Goal: Transaction & Acquisition: Purchase product/service

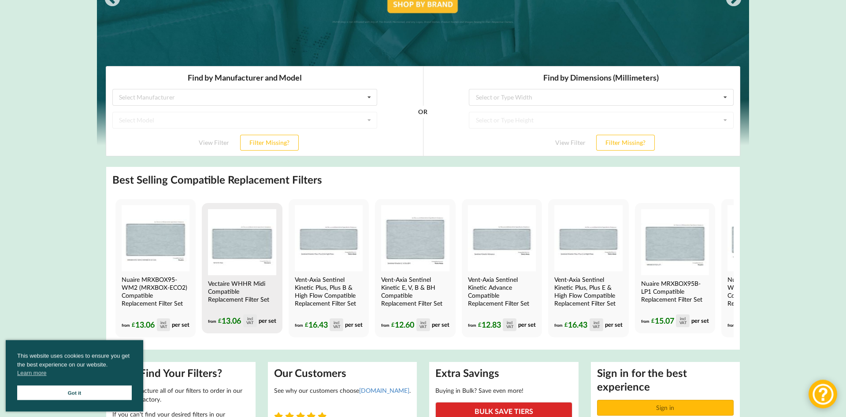
scroll to position [180, 0]
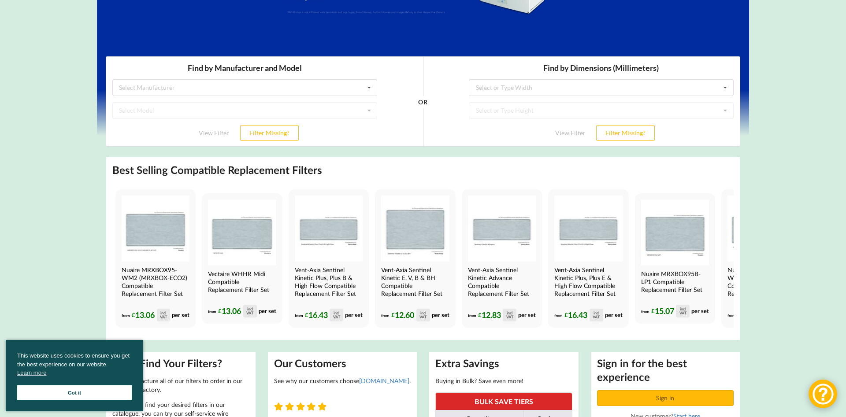
click at [97, 395] on link "Got it" at bounding box center [74, 393] width 115 height 15
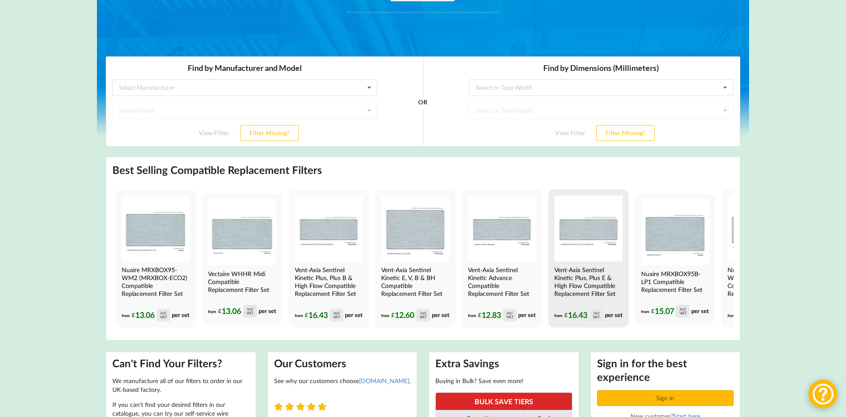
click at [576, 286] on h4 "Vent-Axia Sentinel Kinetic Plus, Plus E & High Flow Compatible Replacement Filt…" at bounding box center [588, 282] width 66 height 32
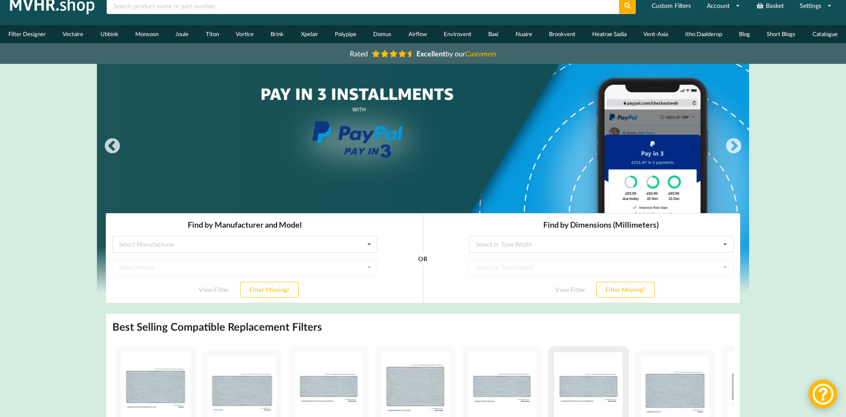
scroll to position [0, 0]
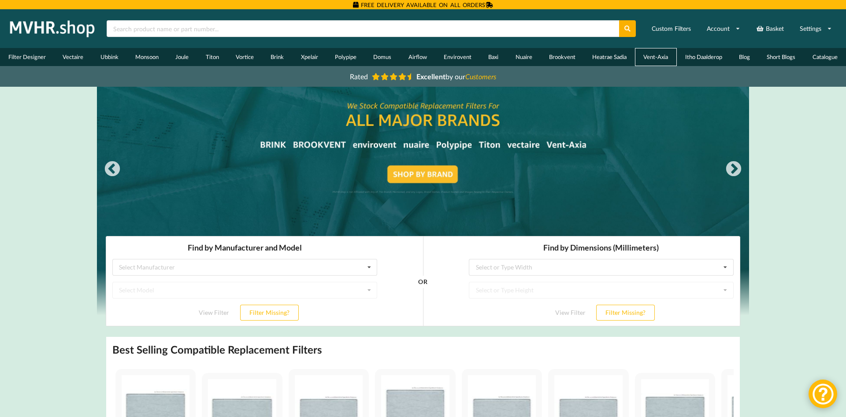
click at [651, 60] on link "Vent-Axia" at bounding box center [655, 57] width 41 height 18
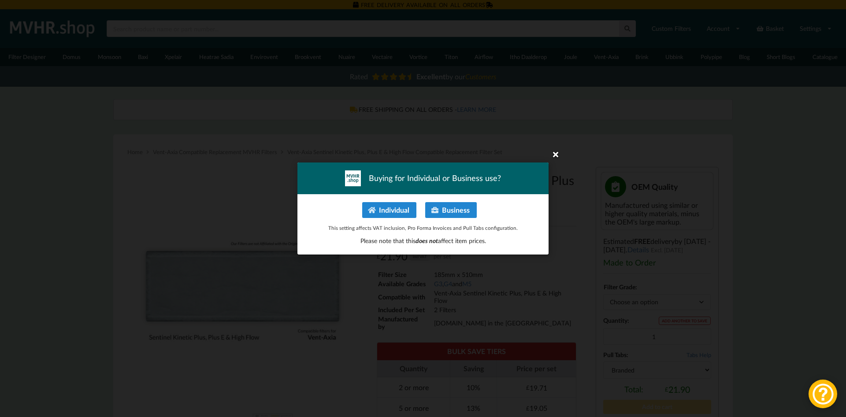
click at [558, 153] on icon at bounding box center [556, 154] width 14 height 14
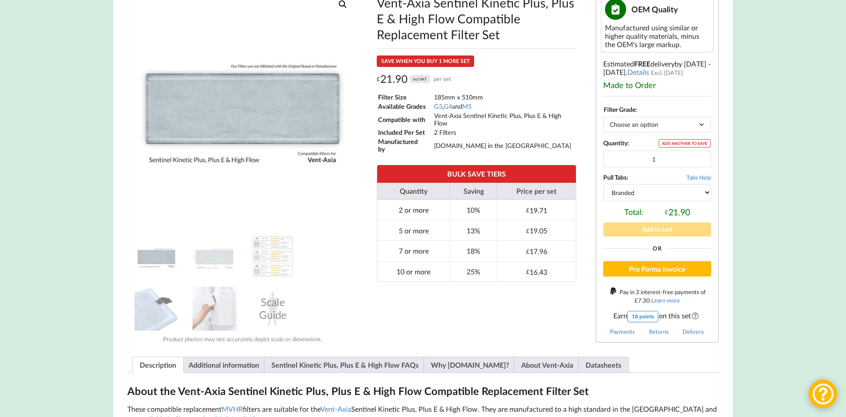
scroll to position [180, 0]
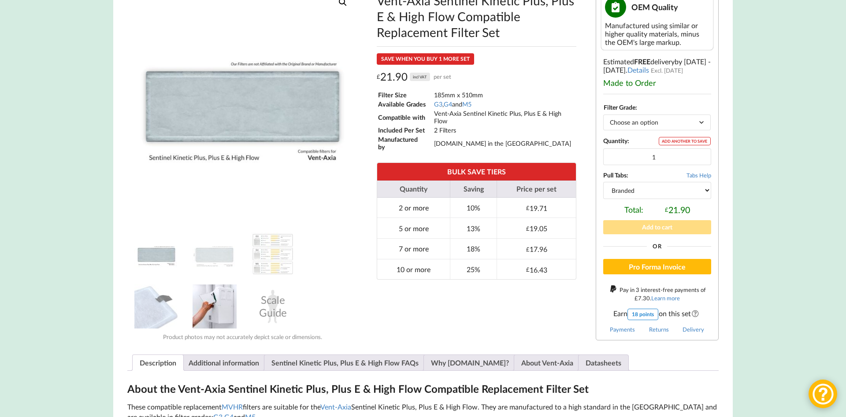
click at [221, 323] on img at bounding box center [215, 307] width 44 height 44
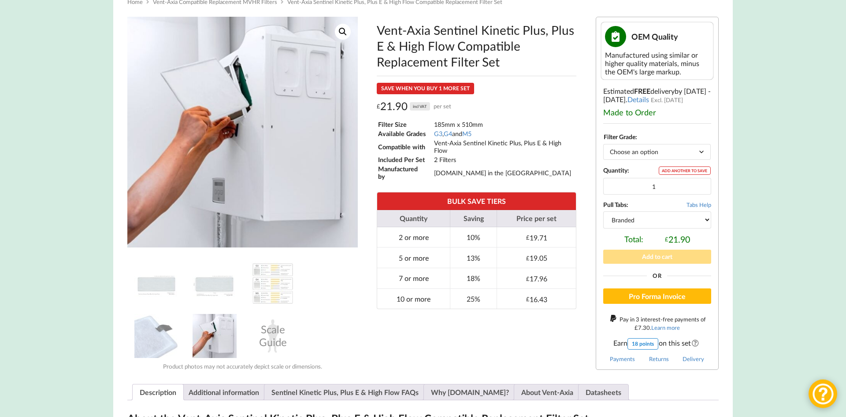
scroll to position [135, 0]
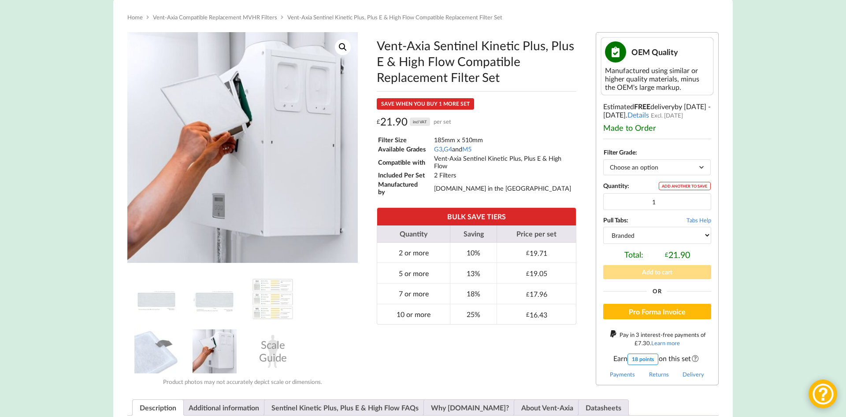
click at [603, 160] on select "Choose an option G3 G4 M5" at bounding box center [657, 167] width 108 height 15
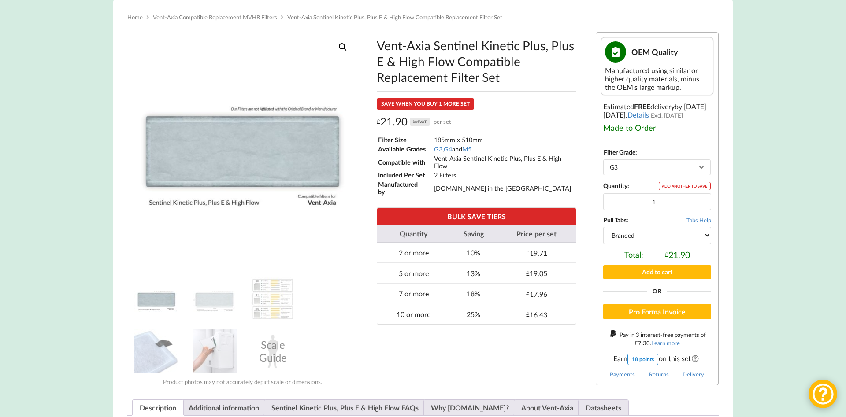
click at [603, 160] on select "Choose an option G3 G4 M5" at bounding box center [657, 167] width 108 height 15
select select "G4"
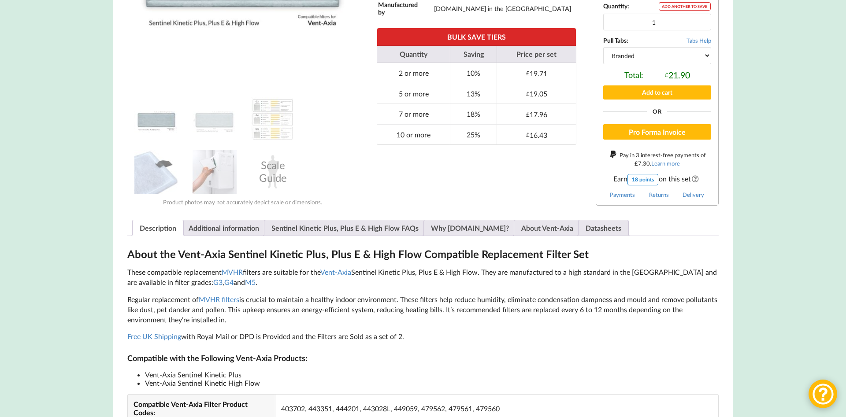
scroll to position [360, 0]
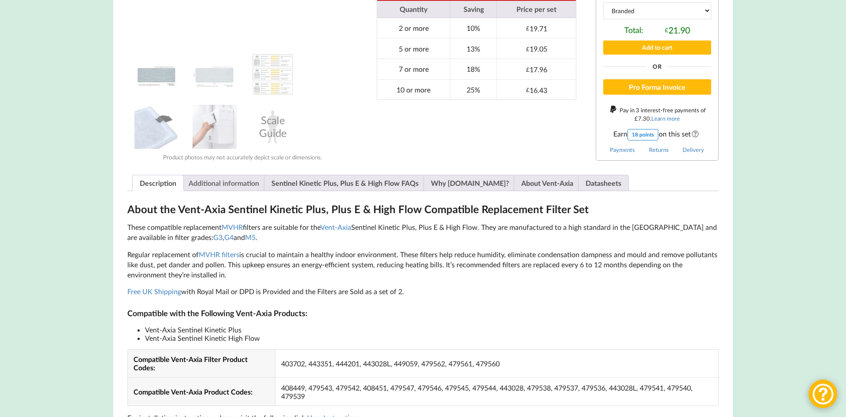
click at [234, 181] on link "Additional information" at bounding box center [224, 182] width 71 height 15
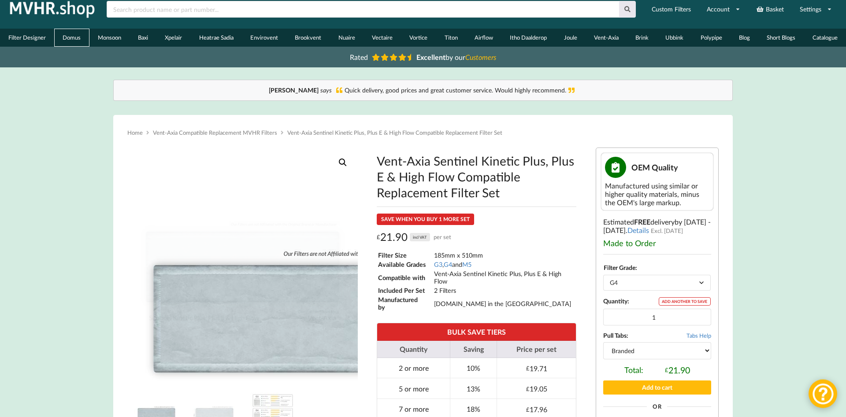
scroll to position [0, 0]
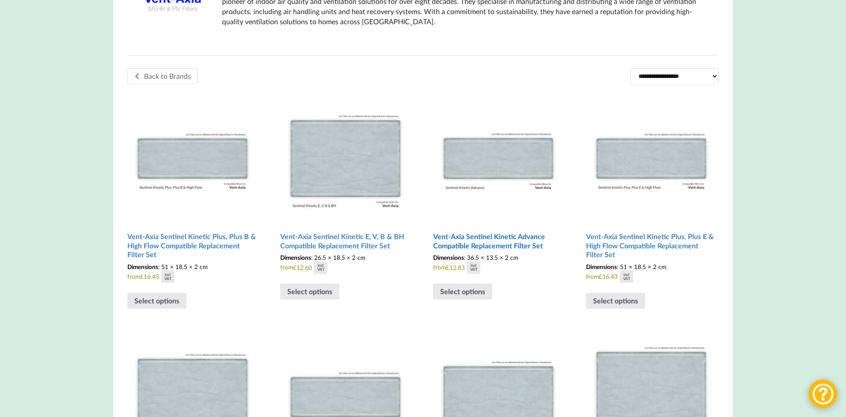
scroll to position [225, 0]
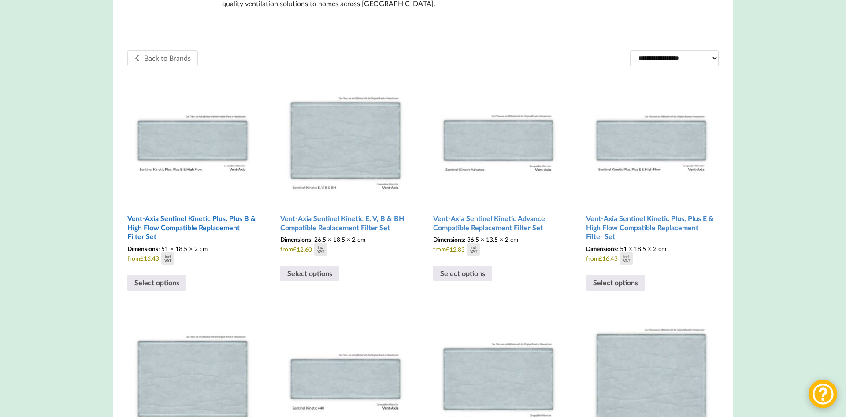
click at [174, 231] on h2 "Vent-Axia Sentinel Kinetic Plus, Plus B & High Flow Compatible Replacement Filt…" at bounding box center [192, 228] width 130 height 34
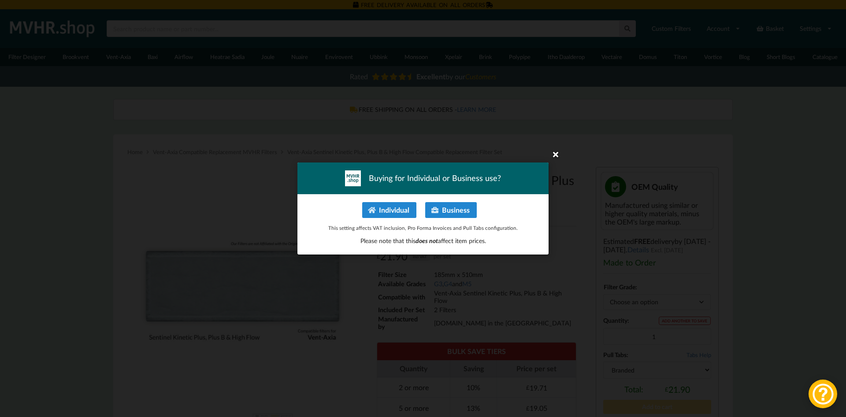
click at [555, 153] on icon at bounding box center [556, 154] width 14 height 14
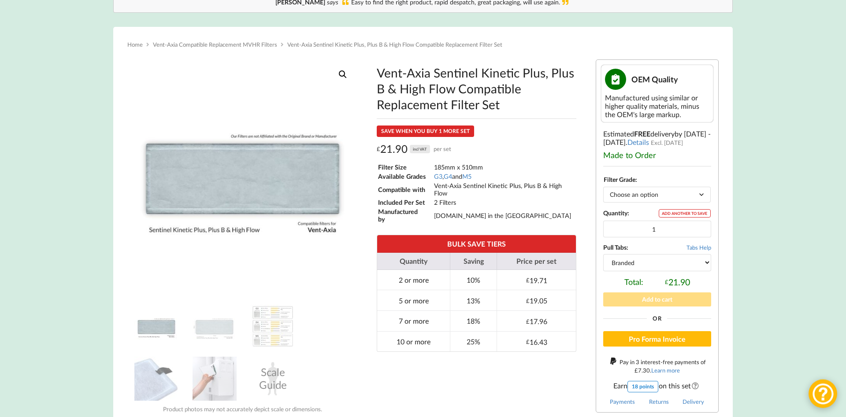
scroll to position [135, 0]
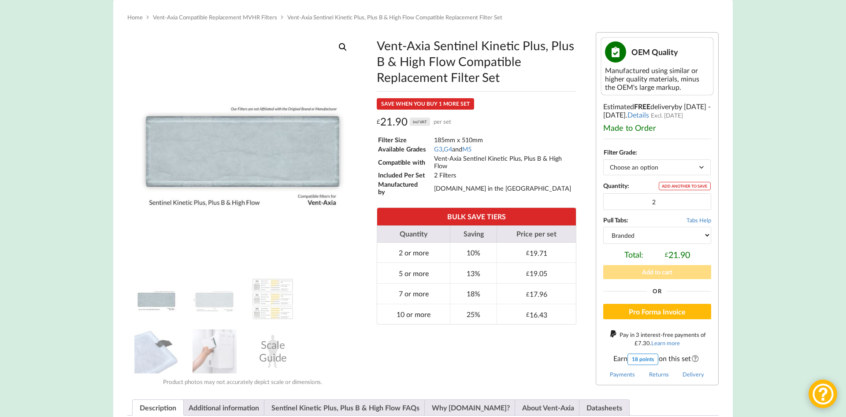
type input "2"
click at [703, 201] on input "2" at bounding box center [657, 202] width 108 height 17
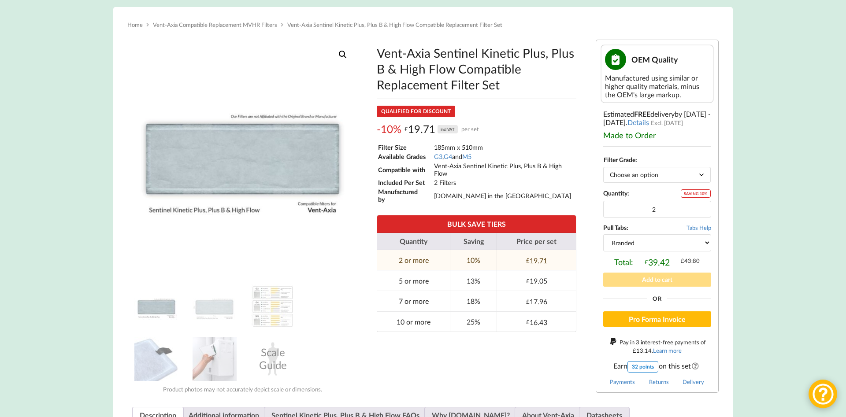
scroll to position [225, 0]
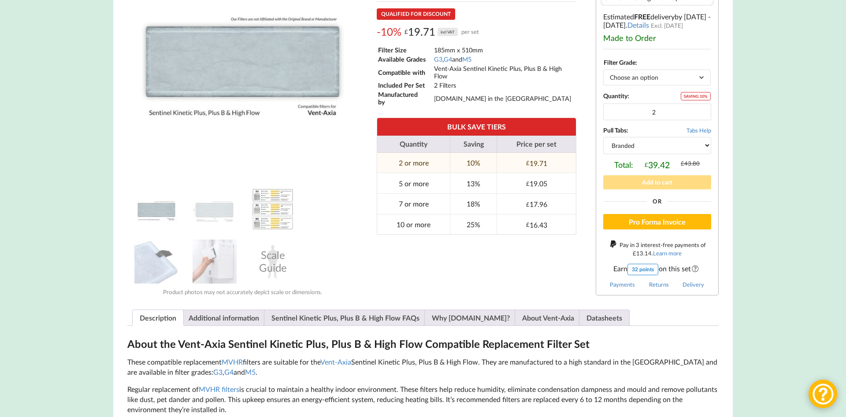
click at [276, 205] on img at bounding box center [273, 209] width 44 height 44
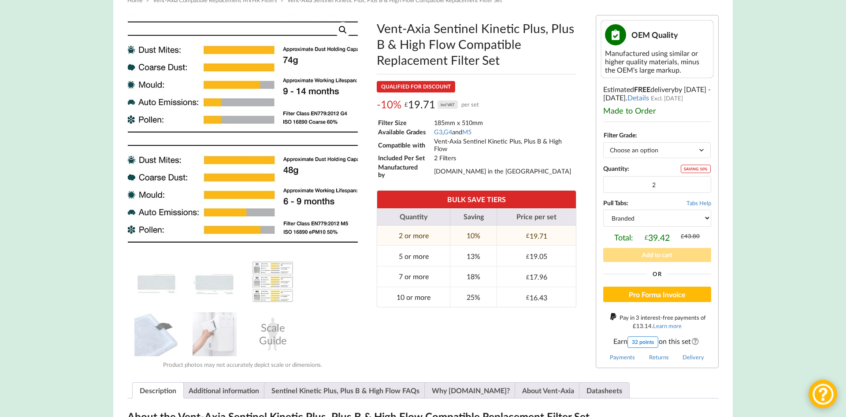
scroll to position [135, 0]
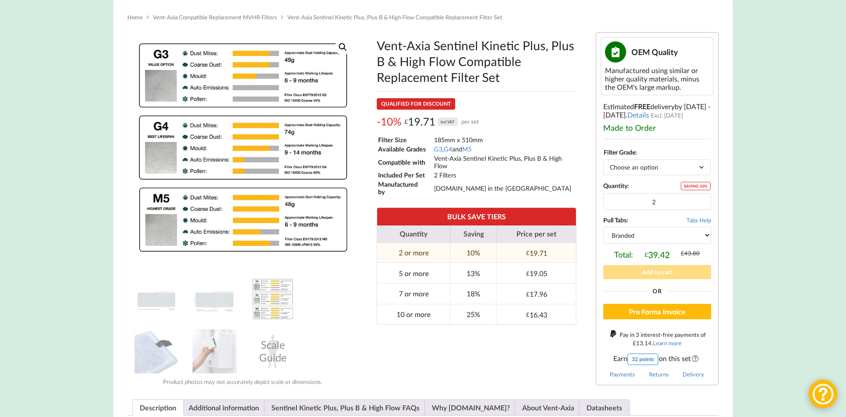
click at [603, 160] on select "Choose an option G3 G4 M5" at bounding box center [657, 167] width 108 height 15
select select "M5"
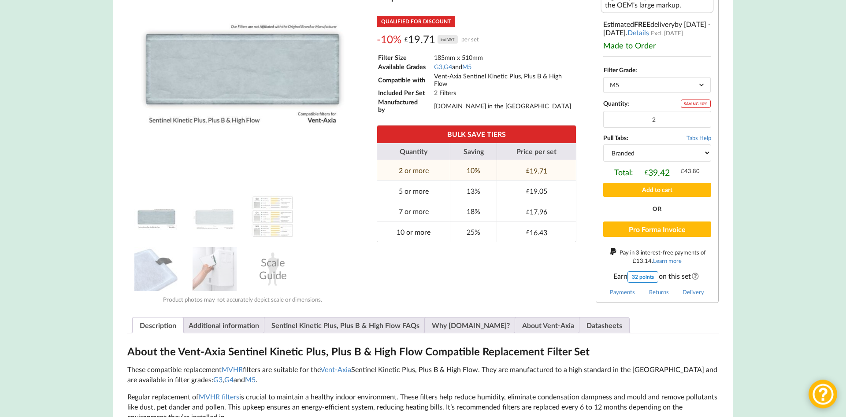
scroll to position [180, 0]
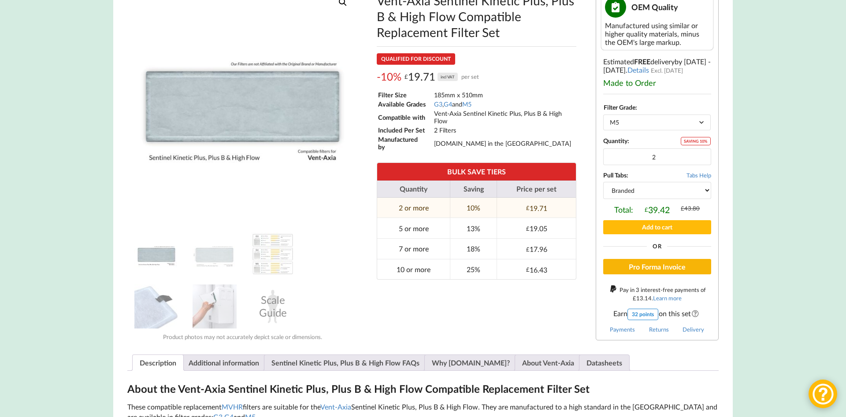
click at [663, 271] on button "Pro Forma Invoice" at bounding box center [657, 267] width 108 height 16
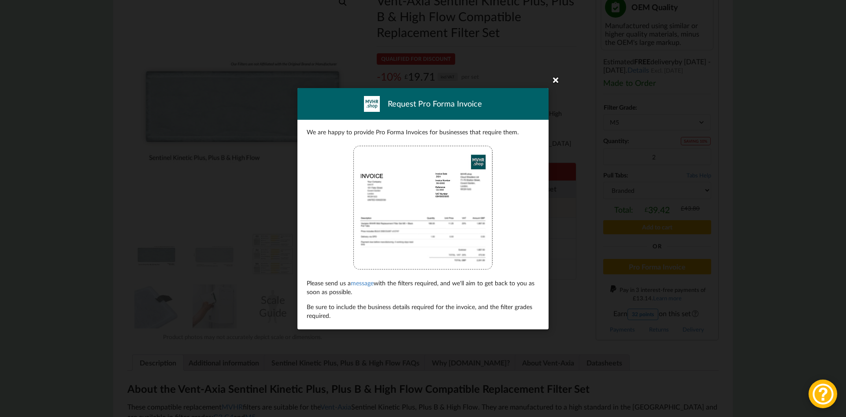
click at [555, 79] on icon at bounding box center [556, 80] width 14 height 14
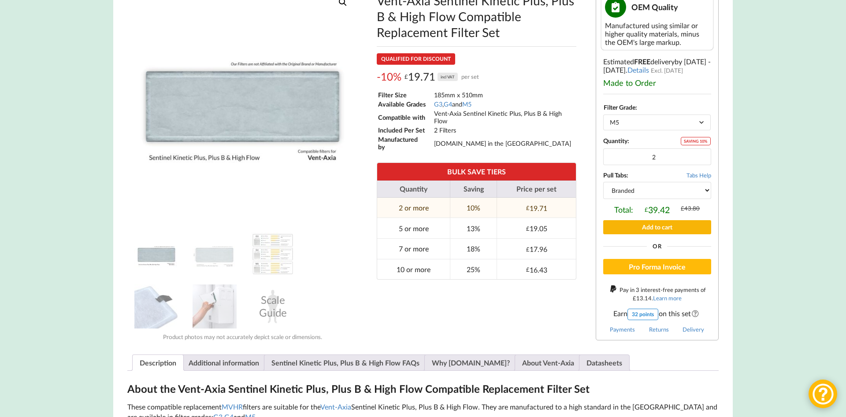
click at [649, 228] on button "Add to cart" at bounding box center [657, 227] width 108 height 14
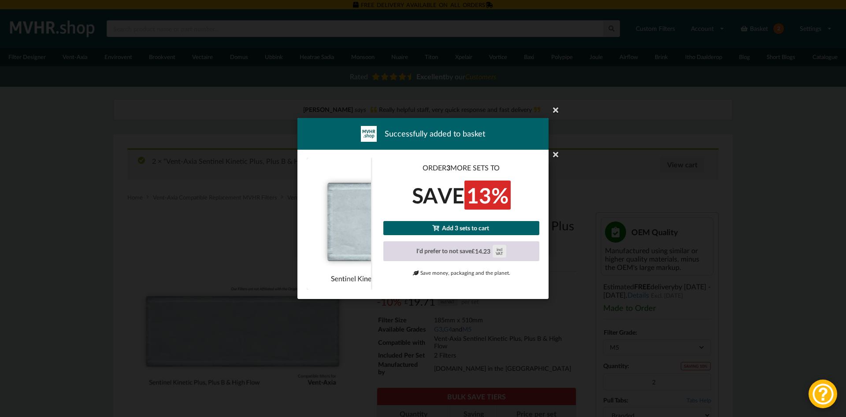
click at [494, 256] on div "£ 14.23 incl VAT" at bounding box center [489, 251] width 34 height 12
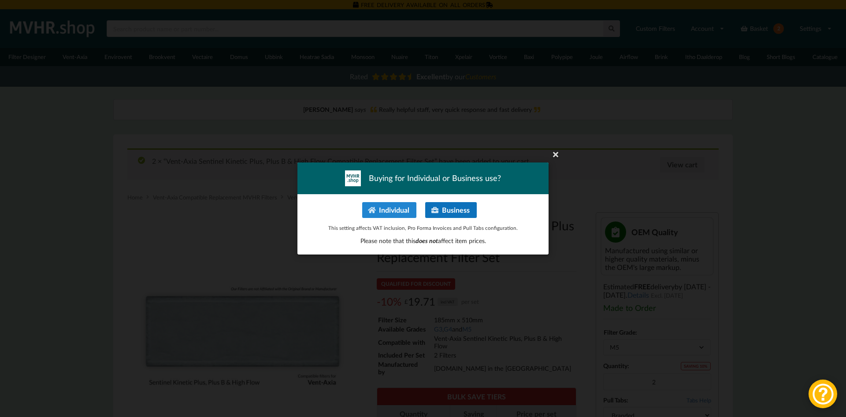
click at [444, 206] on button "Business" at bounding box center [451, 210] width 52 height 16
click at [377, 211] on button "Individual" at bounding box center [389, 210] width 54 height 16
click at [556, 153] on icon at bounding box center [556, 154] width 14 height 14
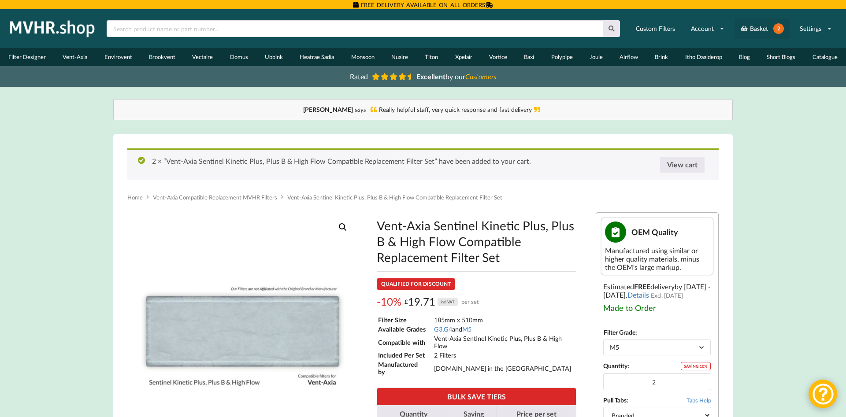
click at [759, 29] on link "Basket 2" at bounding box center [762, 29] width 55 height 20
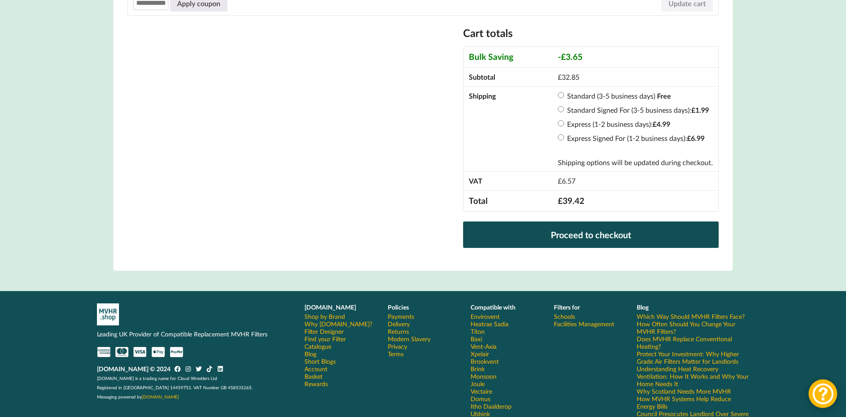
scroll to position [315, 0]
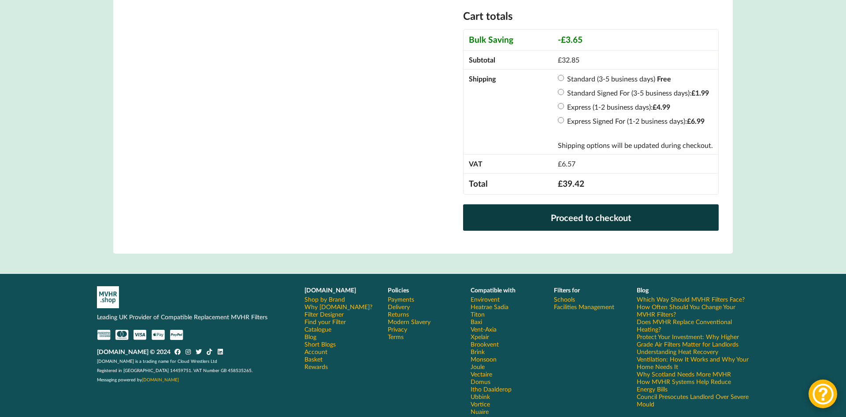
click at [599, 231] on link "Proceed to checkout" at bounding box center [591, 218] width 256 height 26
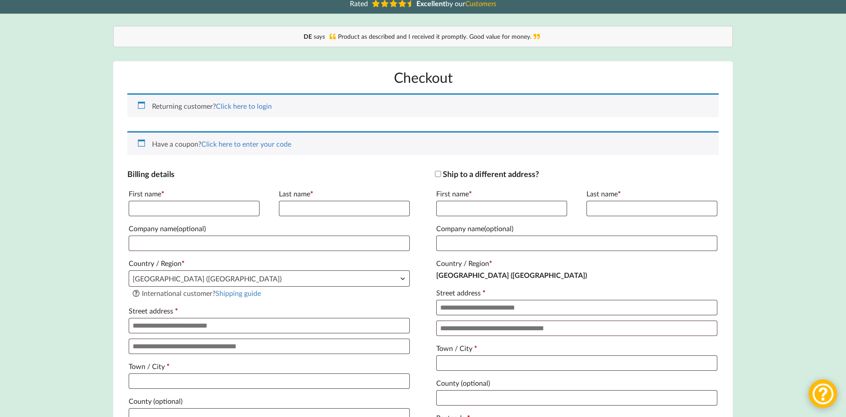
scroll to position [90, 0]
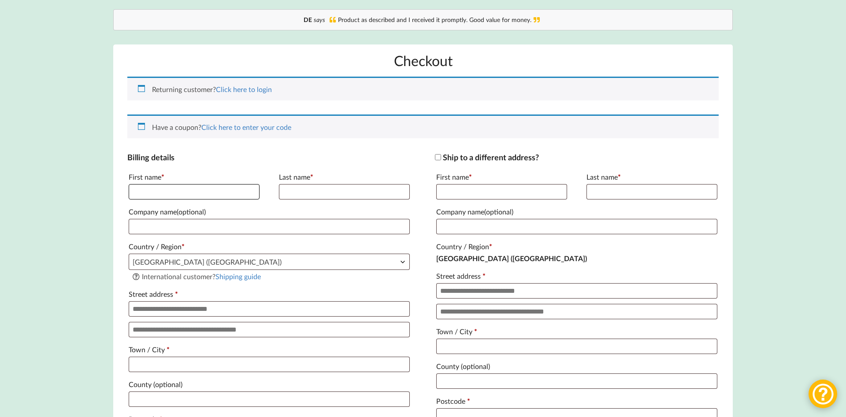
click at [179, 195] on input "First name *" at bounding box center [194, 191] width 131 height 15
click at [147, 191] on input "********" at bounding box center [194, 191] width 131 height 15
type input "*******"
drag, startPoint x: 290, startPoint y: 189, endPoint x: 298, endPoint y: 189, distance: 7.9
click at [291, 189] on input "Last name *" at bounding box center [344, 191] width 131 height 15
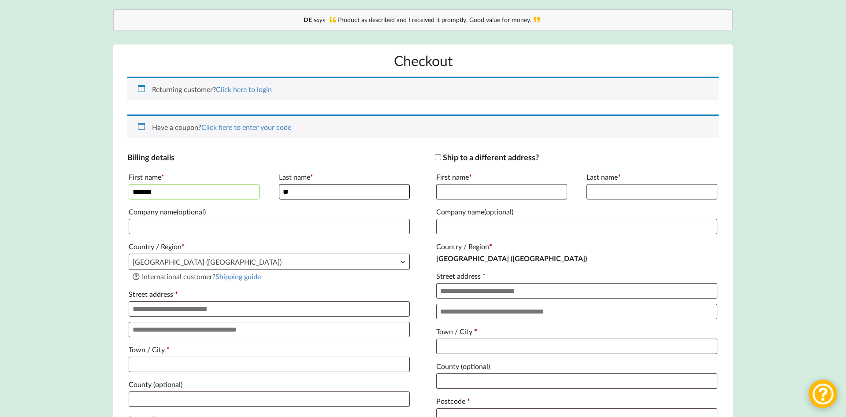
type input "**********"
type input "********"
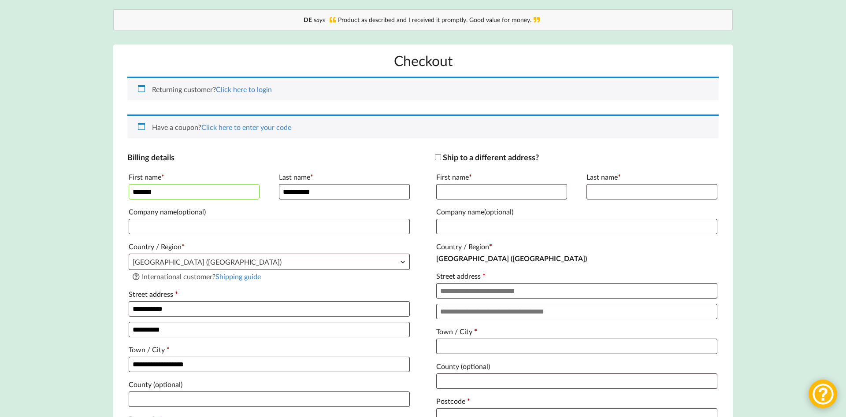
type input "**********"
type input "[PERSON_NAME][EMAIL_ADDRESS][DOMAIN_NAME]"
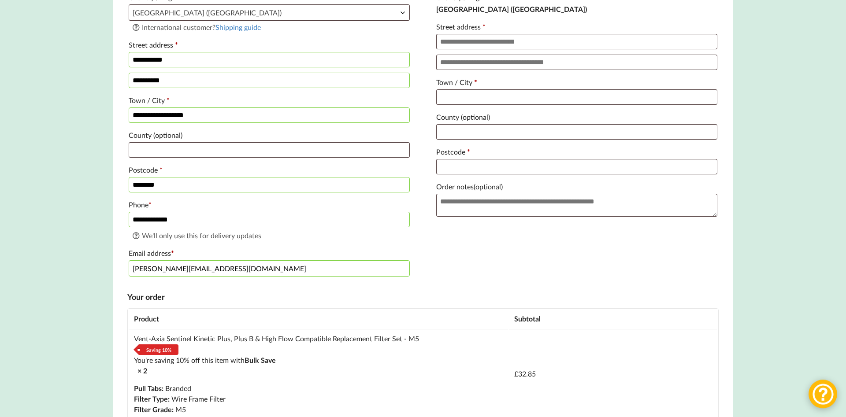
scroll to position [360, 0]
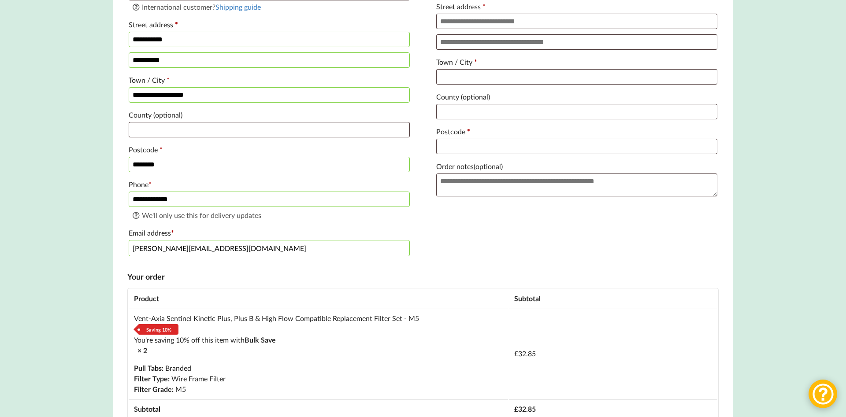
drag, startPoint x: 201, startPoint y: 206, endPoint x: 91, endPoint y: 216, distance: 111.0
click at [129, 207] on input "**********" at bounding box center [269, 199] width 281 height 15
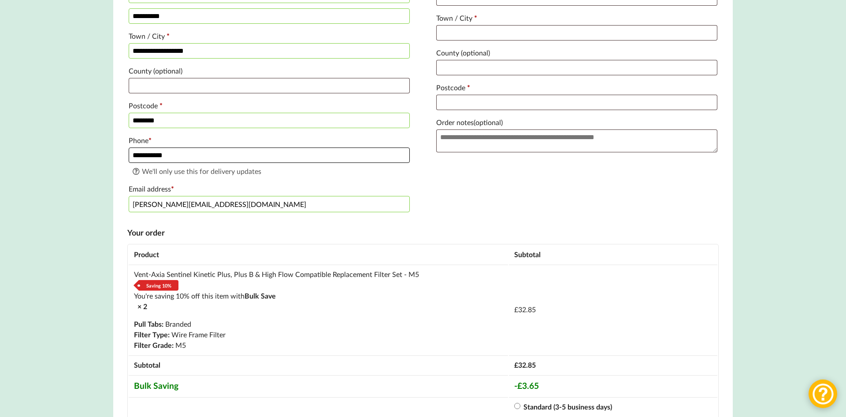
scroll to position [405, 0]
type input "**********"
drag, startPoint x: 207, startPoint y: 209, endPoint x: 88, endPoint y: 227, distance: 120.3
click at [129, 212] on input "[PERSON_NAME][EMAIL_ADDRESS][DOMAIN_NAME]" at bounding box center [269, 203] width 281 height 16
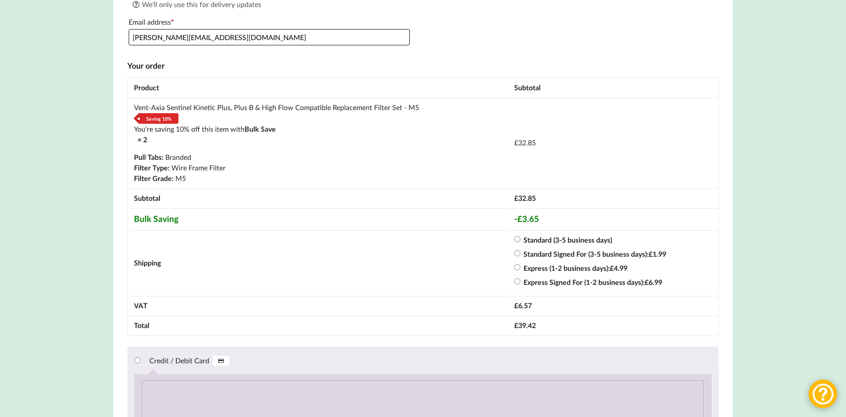
scroll to position [585, 0]
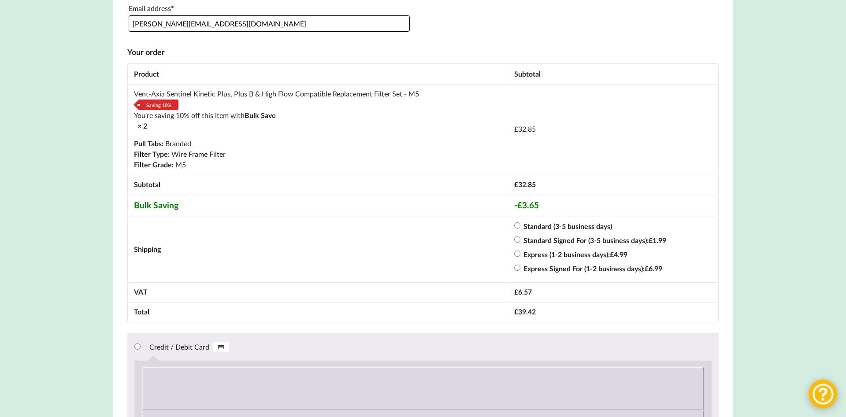
type input "[PERSON_NAME][EMAIL_ADDRESS][DOMAIN_NAME]"
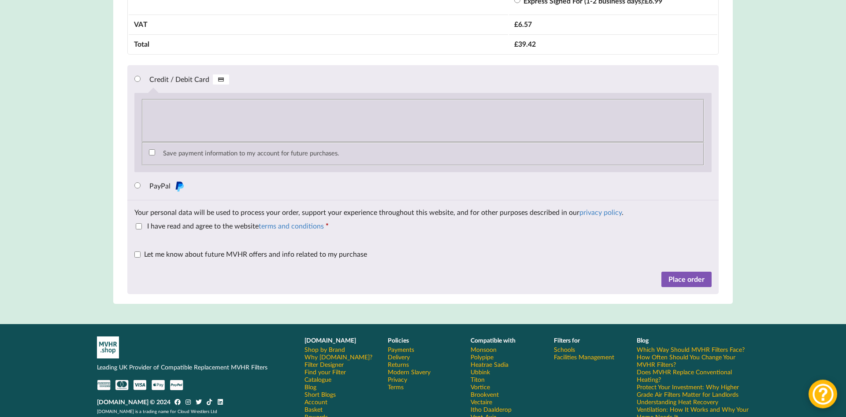
scroll to position [854, 0]
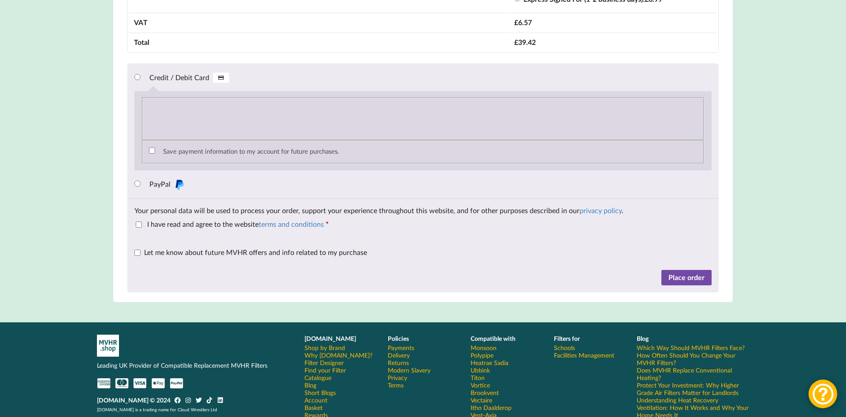
click at [677, 285] on button "Place order" at bounding box center [687, 278] width 50 height 16
